Goal: Book appointment/travel/reservation

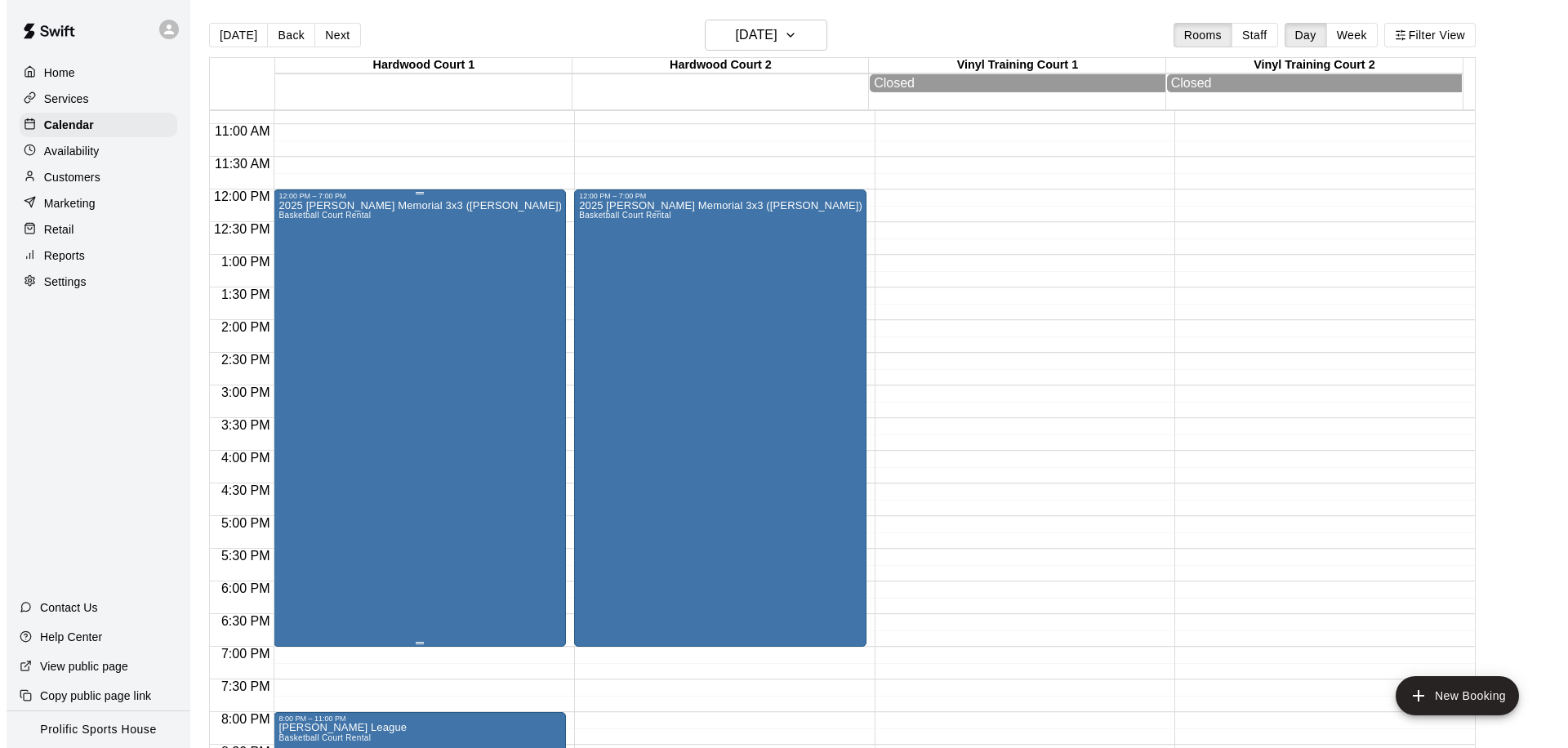
scroll to position [704, 0]
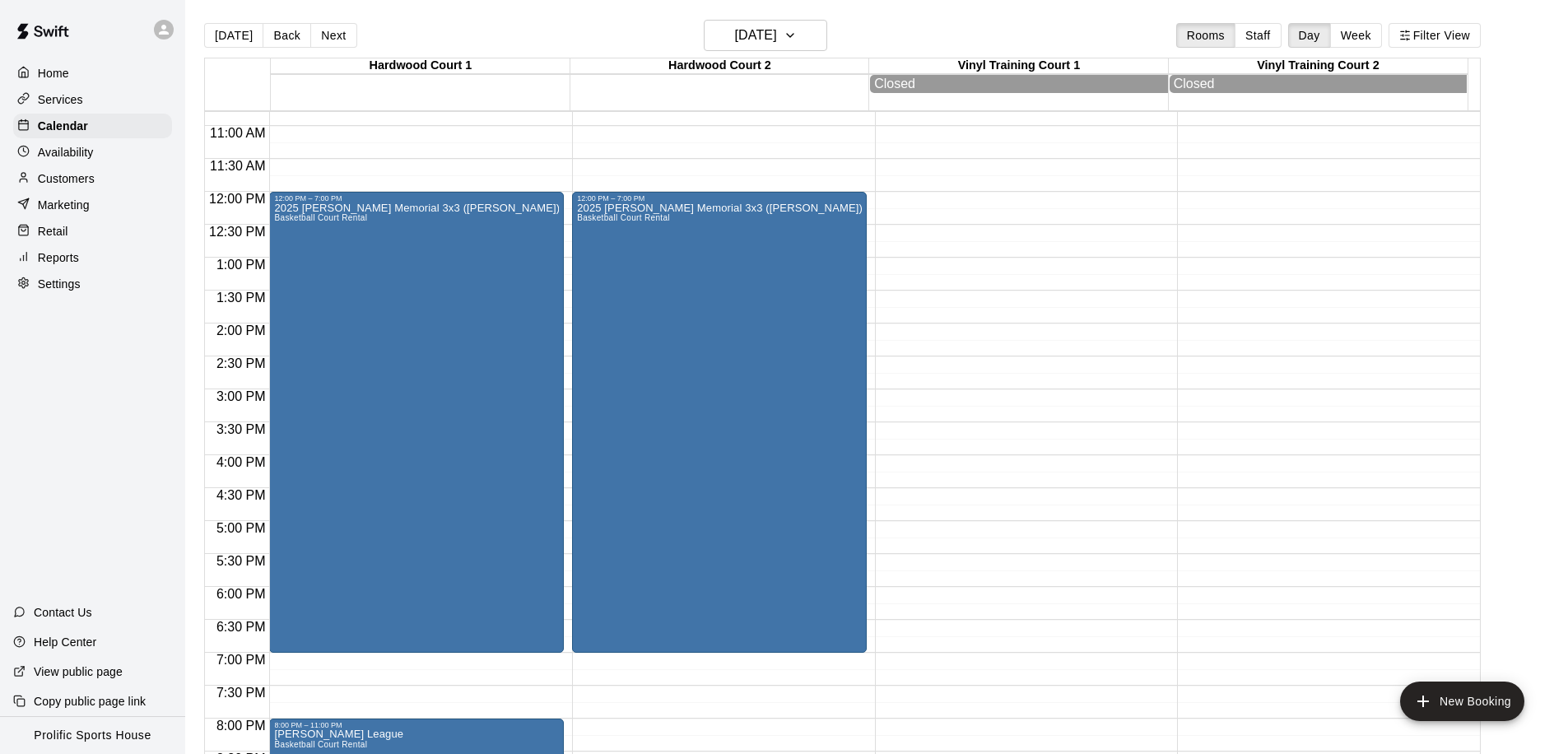
click at [777, 52] on div "[DATE] Back [DATE][DATE] Rooms Staff Day Week Filter View" at bounding box center [842, 39] width 1277 height 38
click at [777, 25] on h6 "[DATE]" at bounding box center [756, 36] width 42 height 23
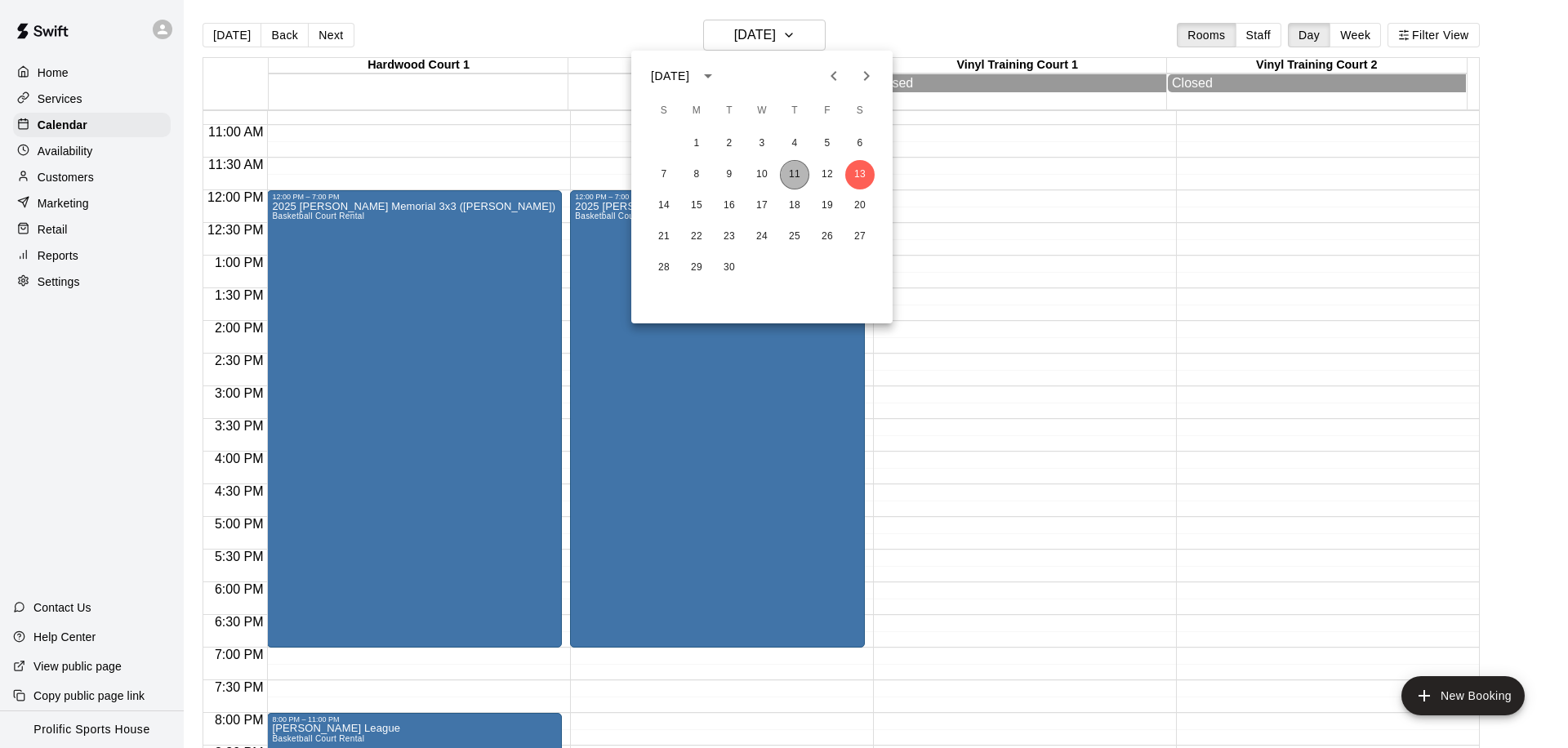
click at [791, 170] on button "11" at bounding box center [794, 174] width 30 height 30
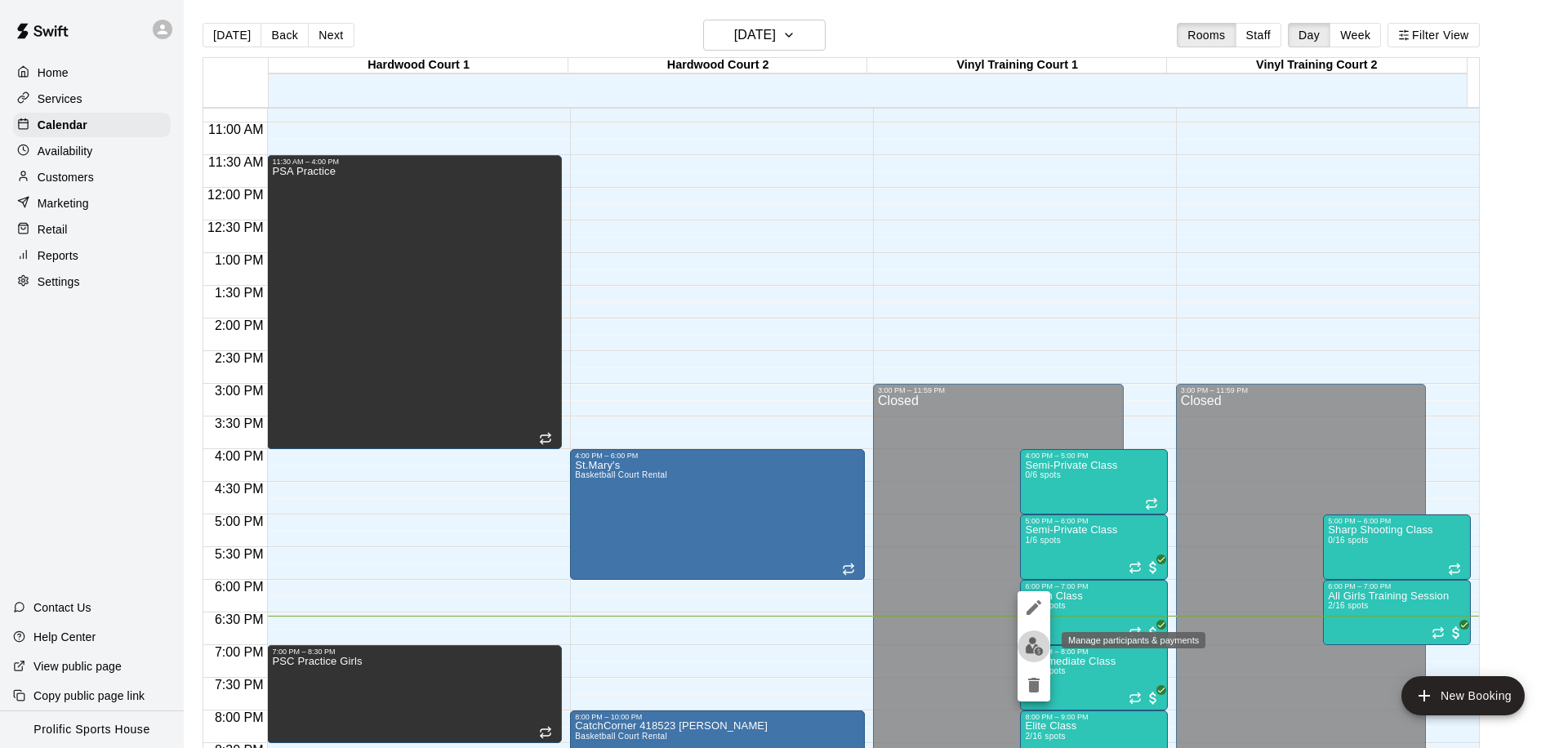
click at [1045, 648] on button "edit" at bounding box center [1034, 646] width 33 height 32
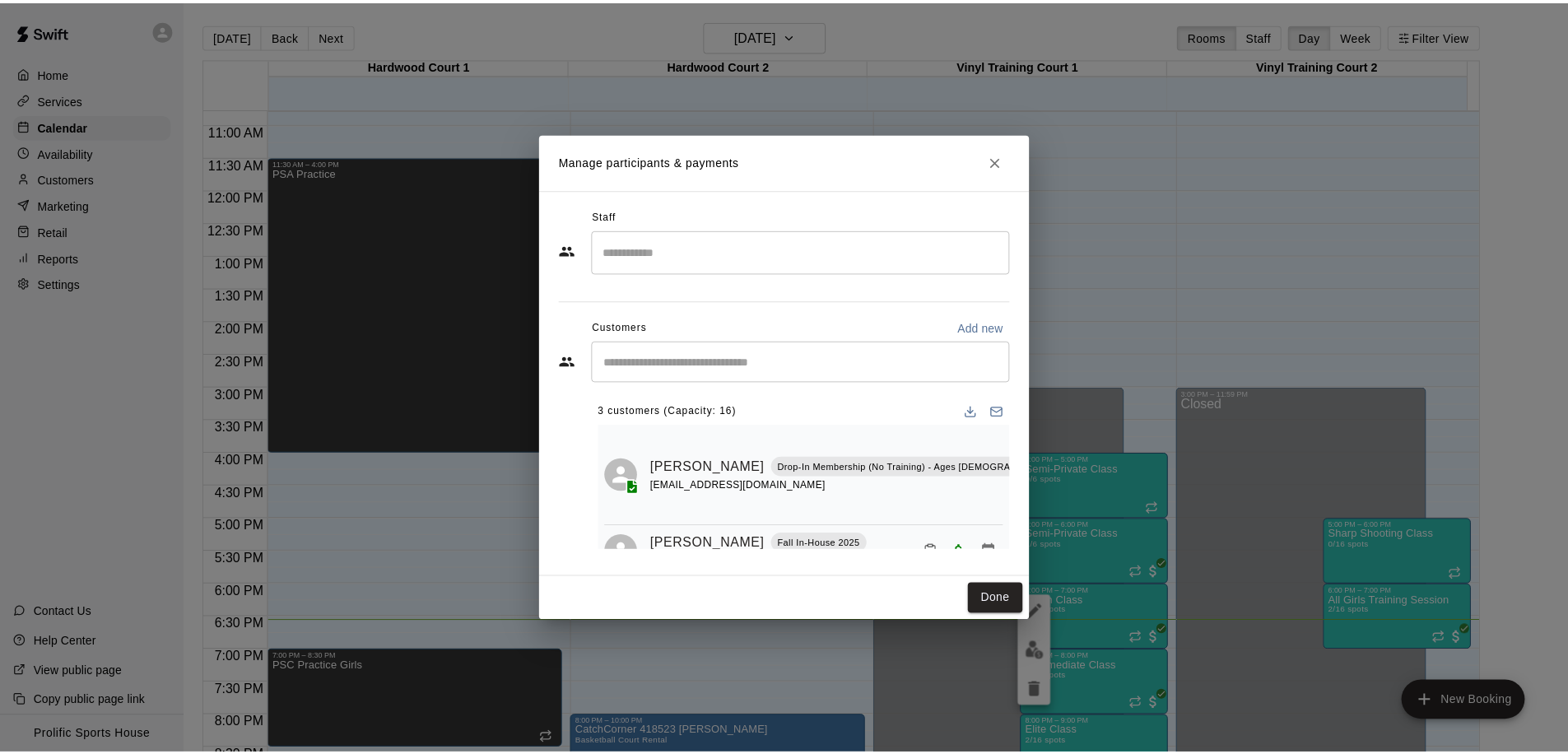
scroll to position [61, 0]
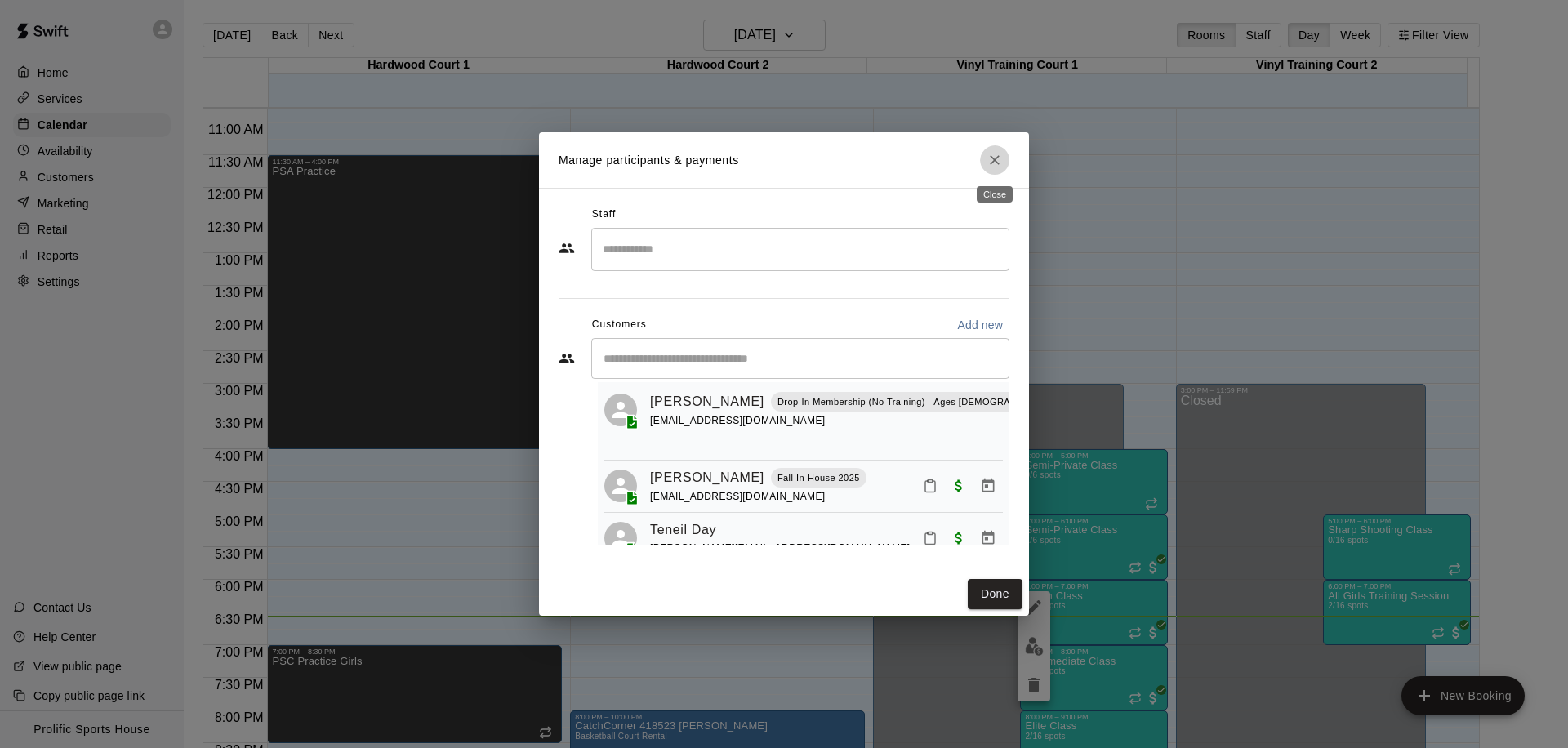
click at [993, 166] on icon "Close" at bounding box center [994, 160] width 16 height 16
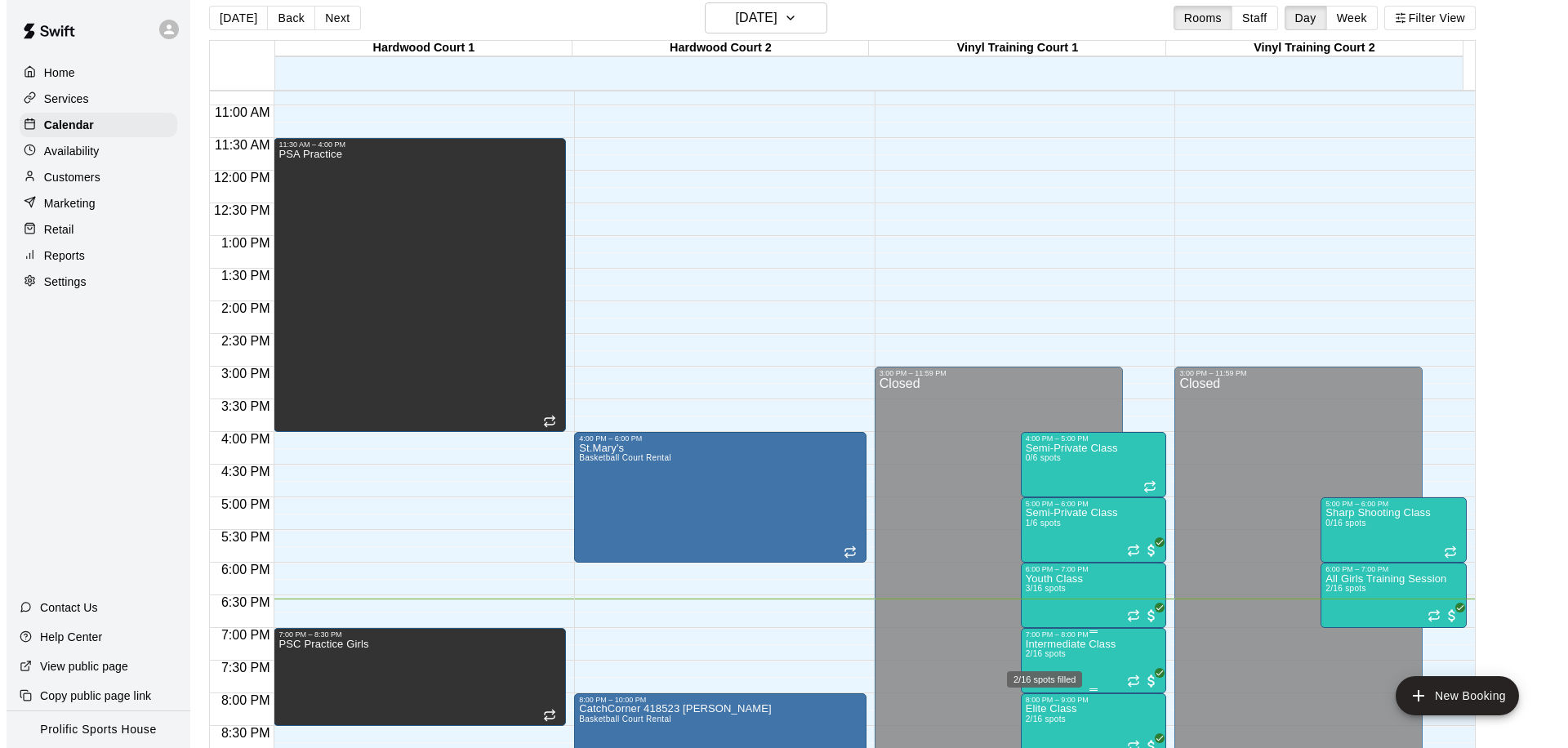
scroll to position [26, 0]
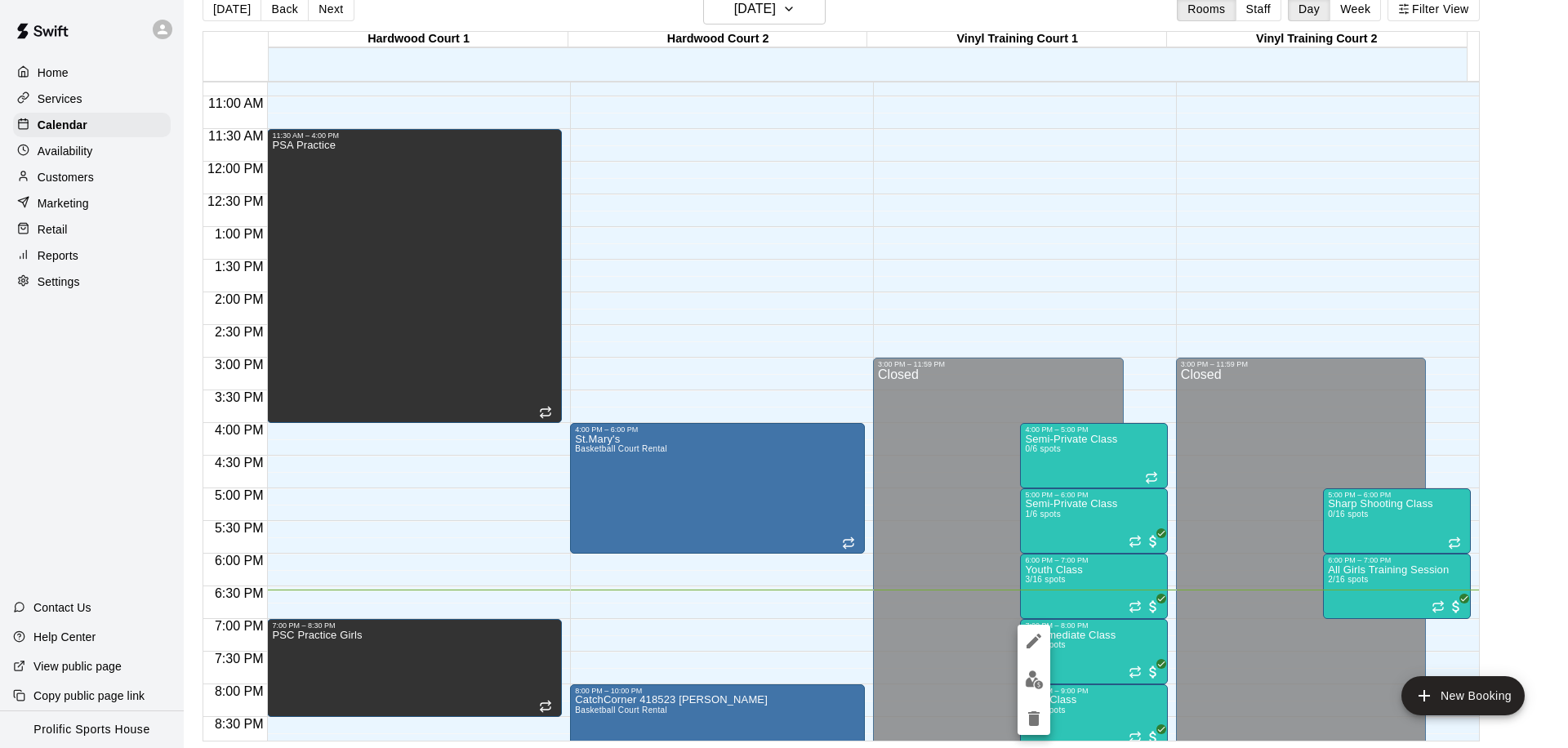
click at [1029, 681] on img "edit" at bounding box center [1034, 679] width 19 height 19
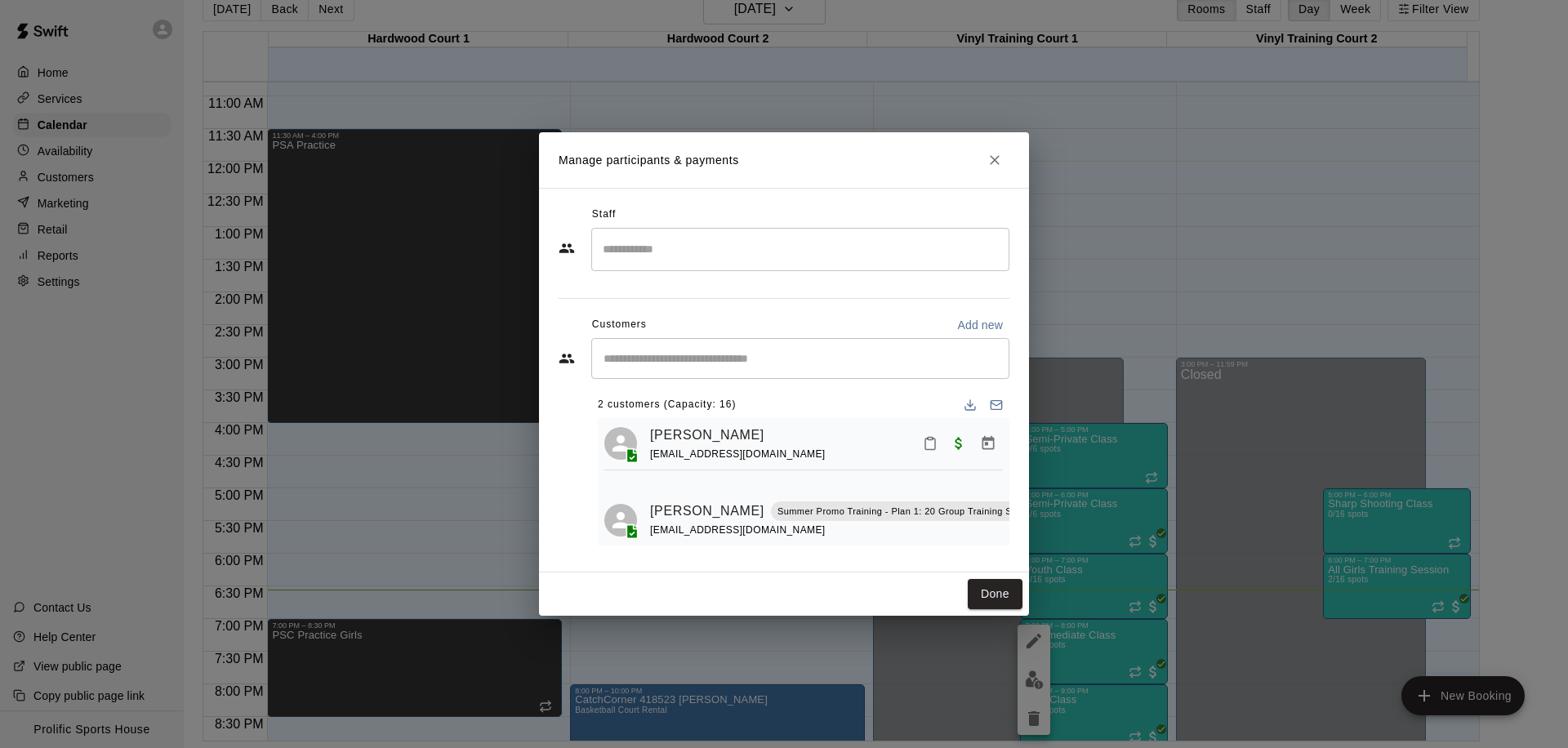
scroll to position [49, 0]
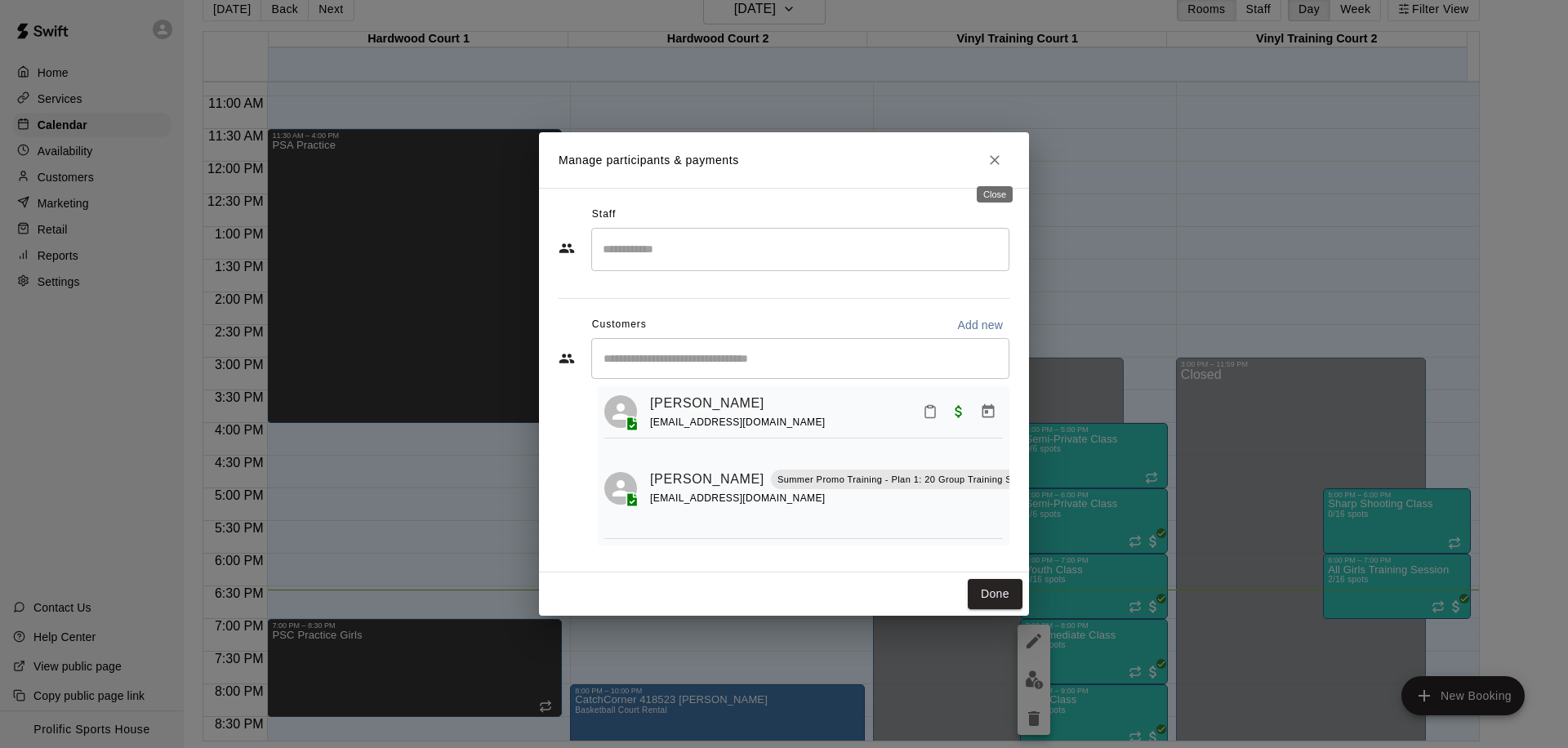
click at [997, 154] on icon "Close" at bounding box center [994, 160] width 16 height 16
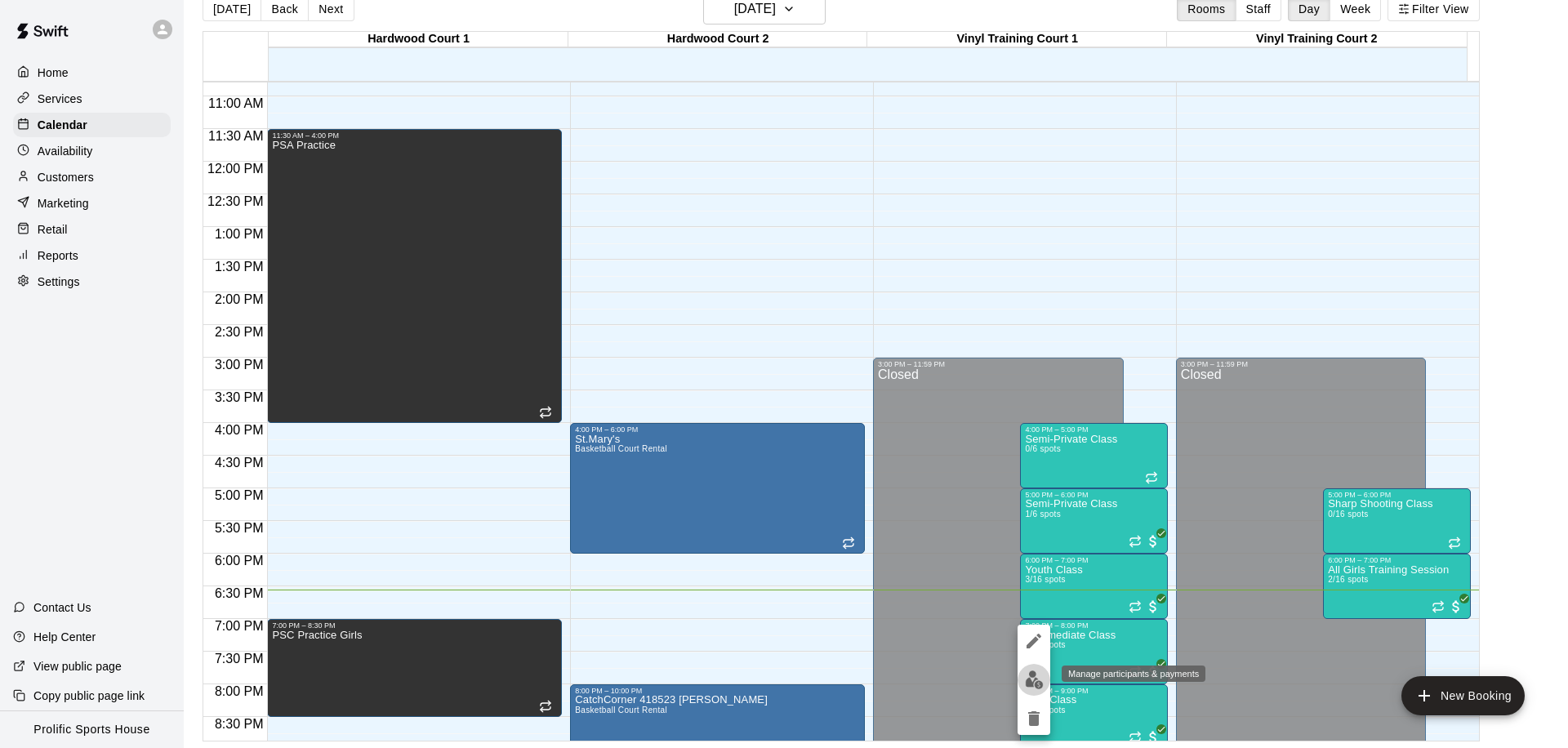
click at [1039, 690] on button "edit" at bounding box center [1034, 679] width 33 height 32
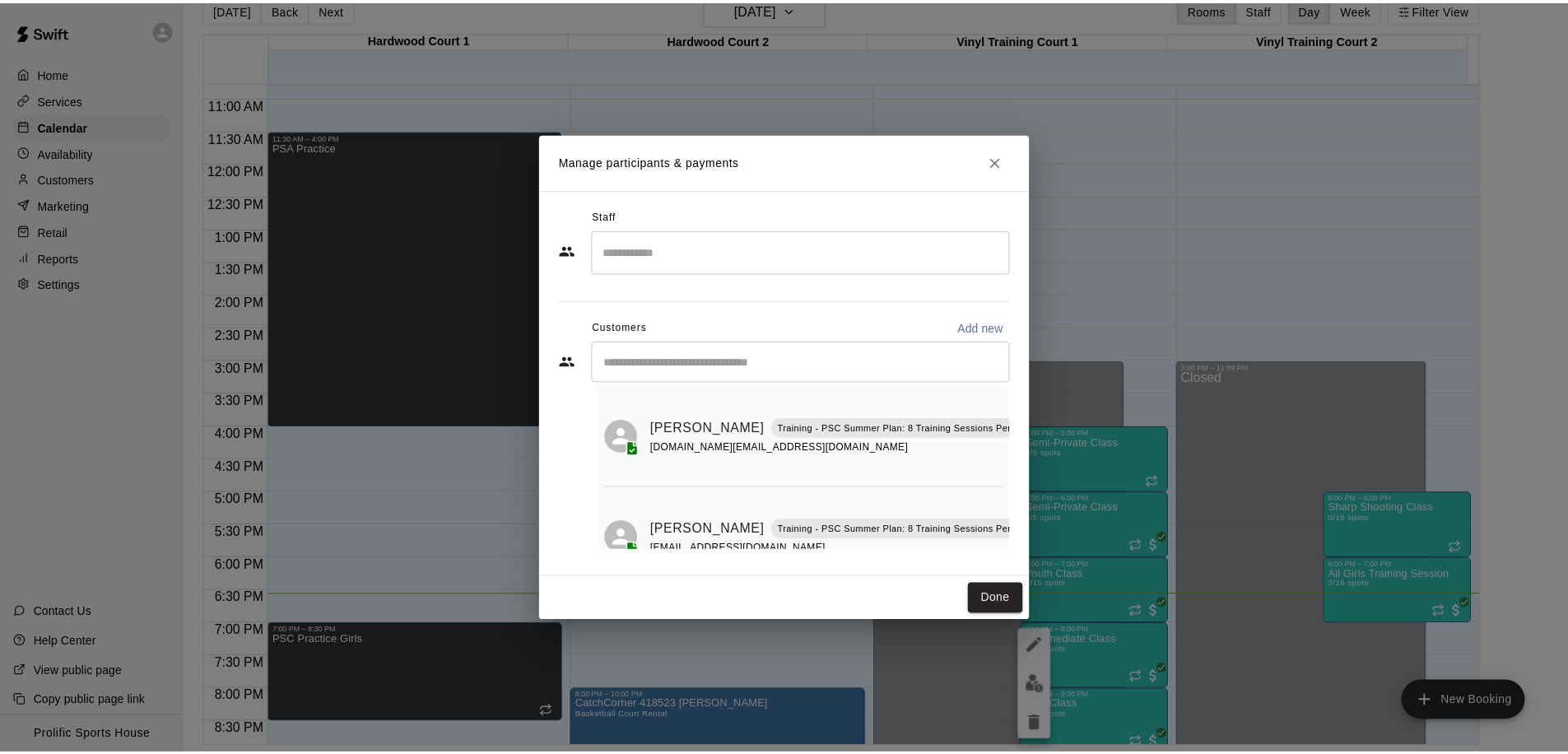
scroll to position [96, 0]
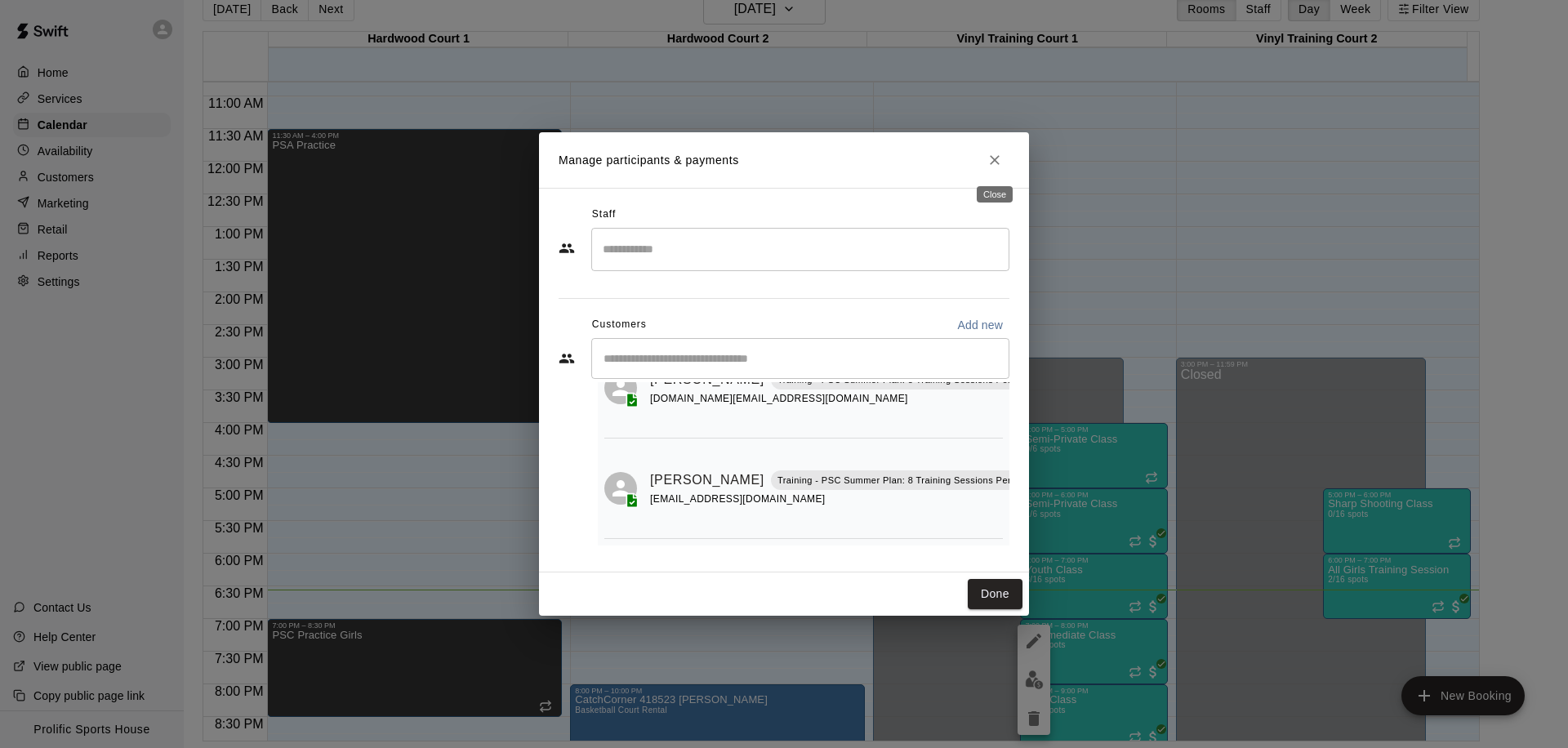
click at [994, 165] on icon "Close" at bounding box center [994, 160] width 16 height 16
